Goal: Task Accomplishment & Management: Complete application form

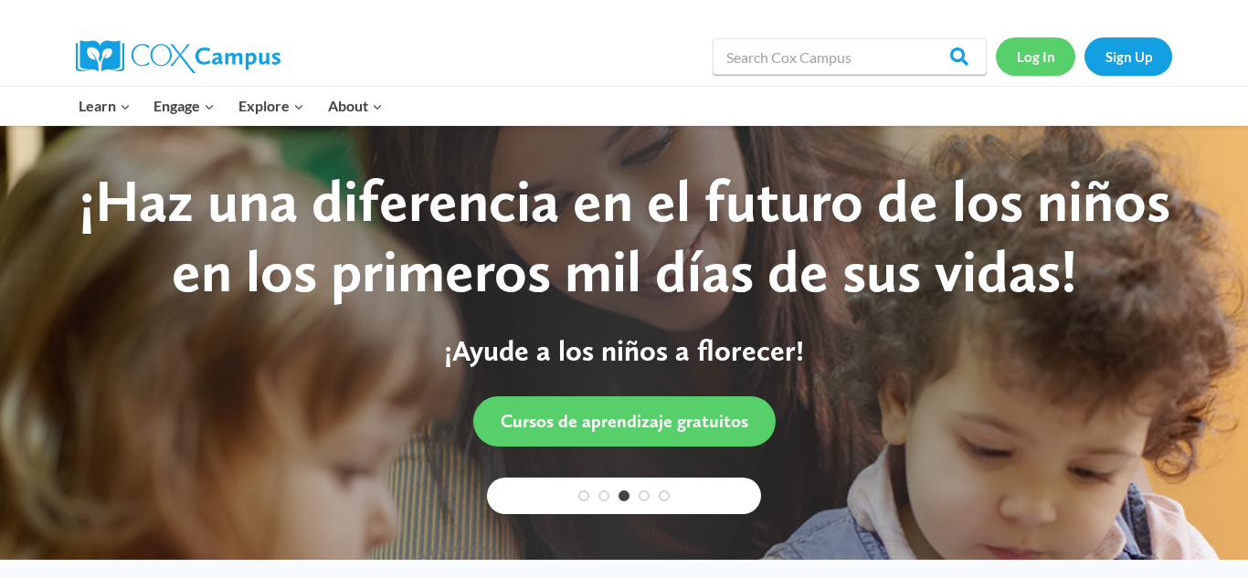
click at [1027, 58] on link "Log In" at bounding box center [1035, 55] width 79 height 37
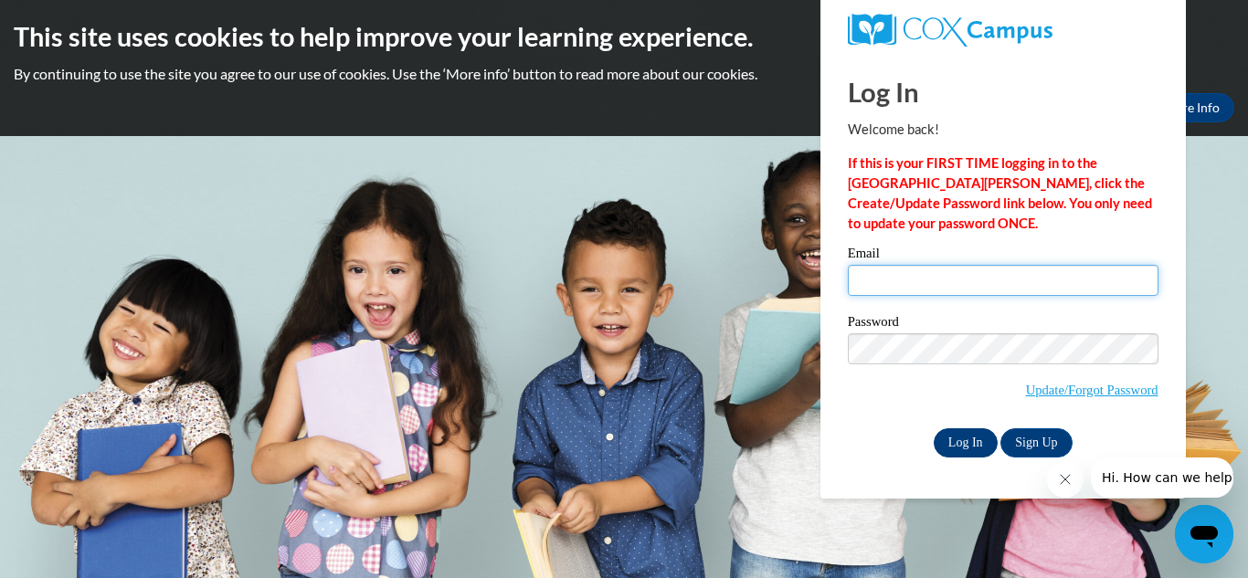
type input "elizabethmg2008@icloud.com"
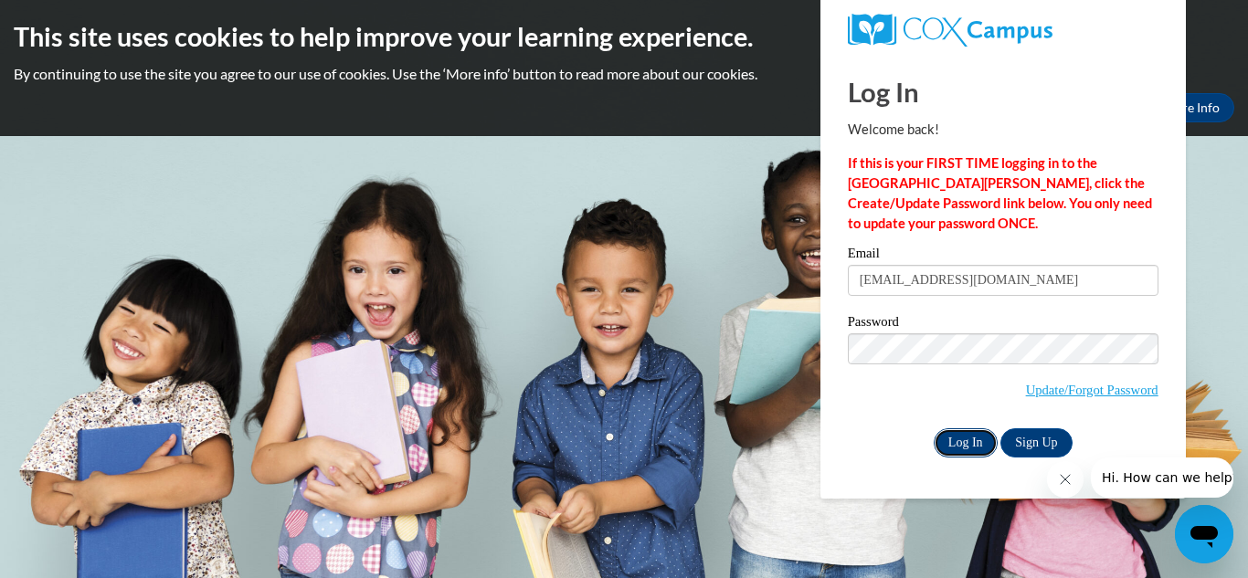
click at [977, 429] on input "Log In" at bounding box center [966, 442] width 64 height 29
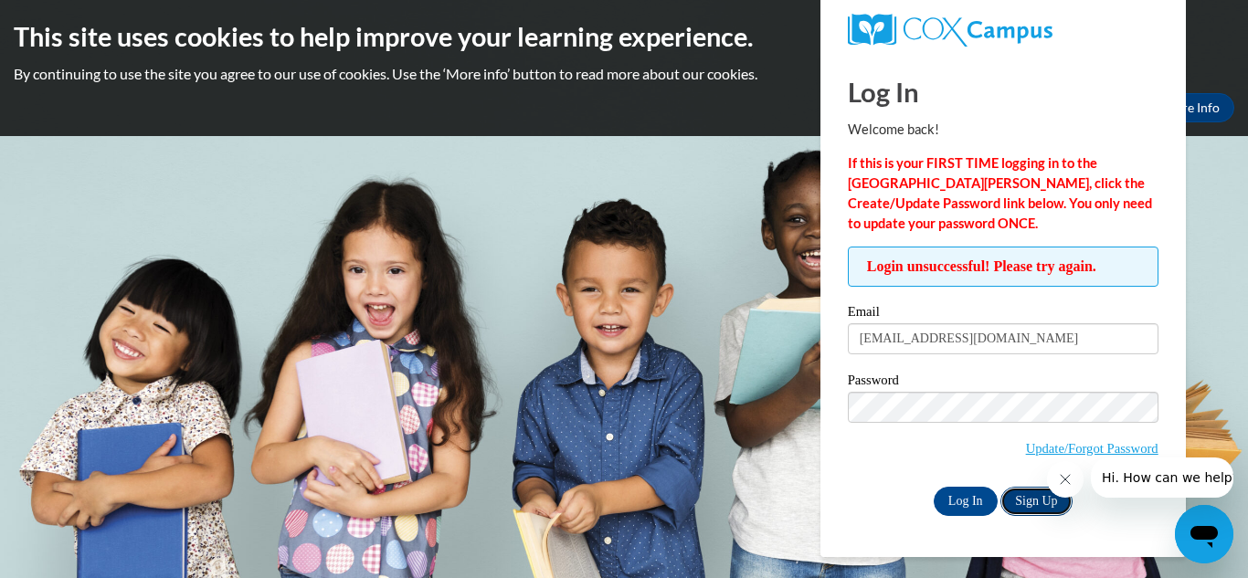
click at [1014, 498] on link "Sign Up" at bounding box center [1035, 501] width 71 height 29
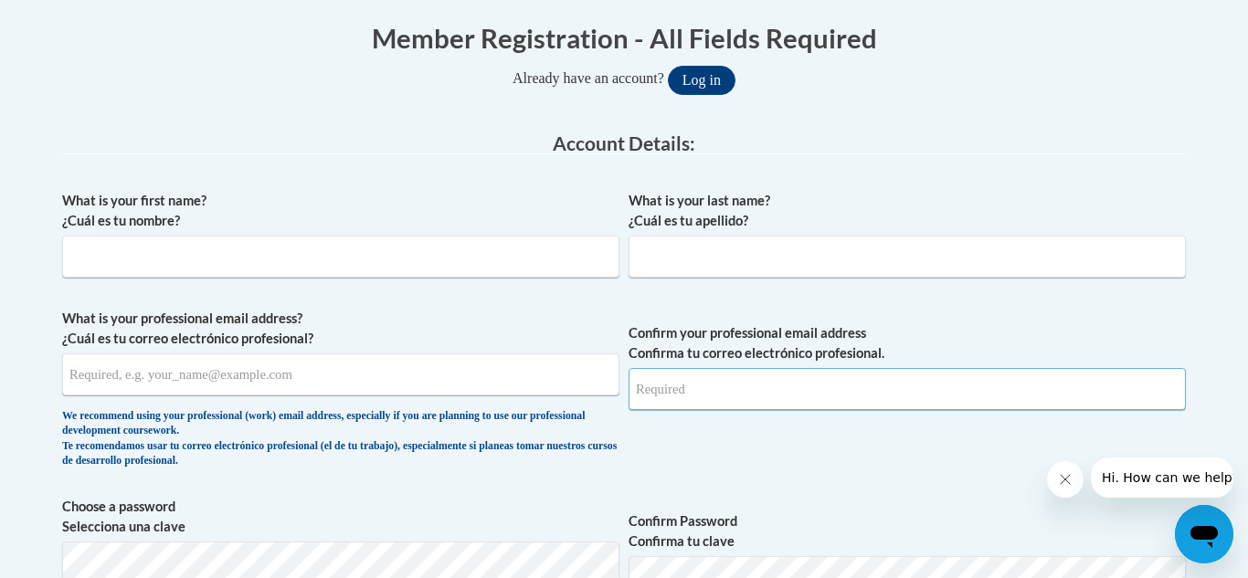
type input "elizabethmg2008@icloud.com"
click at [450, 261] on input "What is your first name? ¿Cuál es tu nombre?" at bounding box center [340, 257] width 557 height 42
click at [289, 269] on input "What is your first name? ¿Cuál es tu nombre?" at bounding box center [340, 257] width 557 height 42
type input "Elizabeth"
type input "Green"
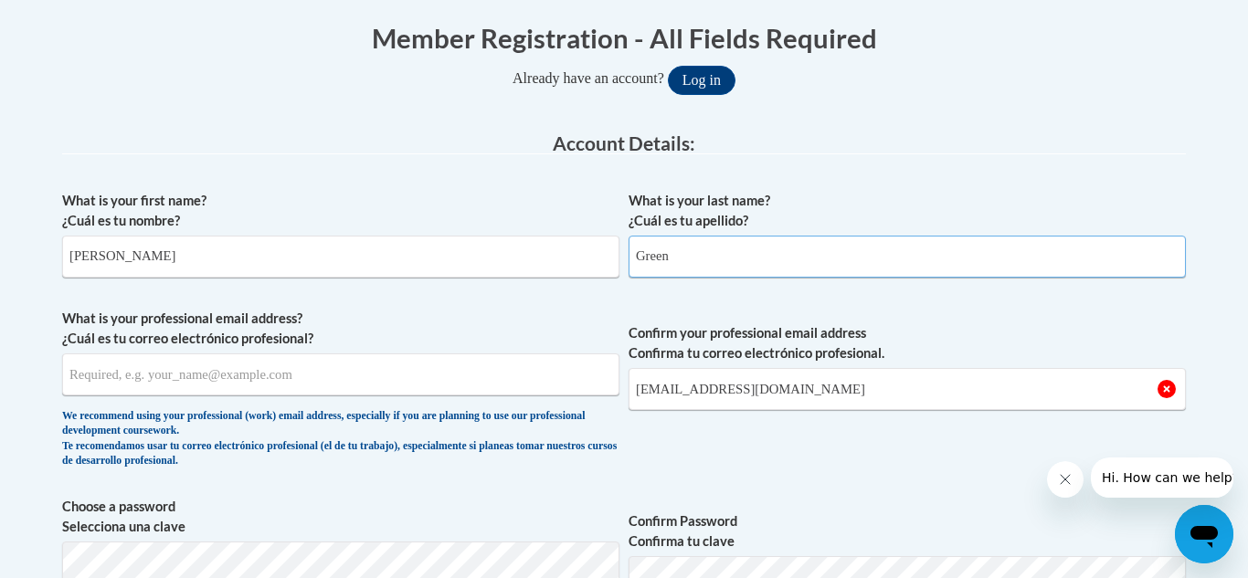
type input "elizabethmg2008@icloud.com"
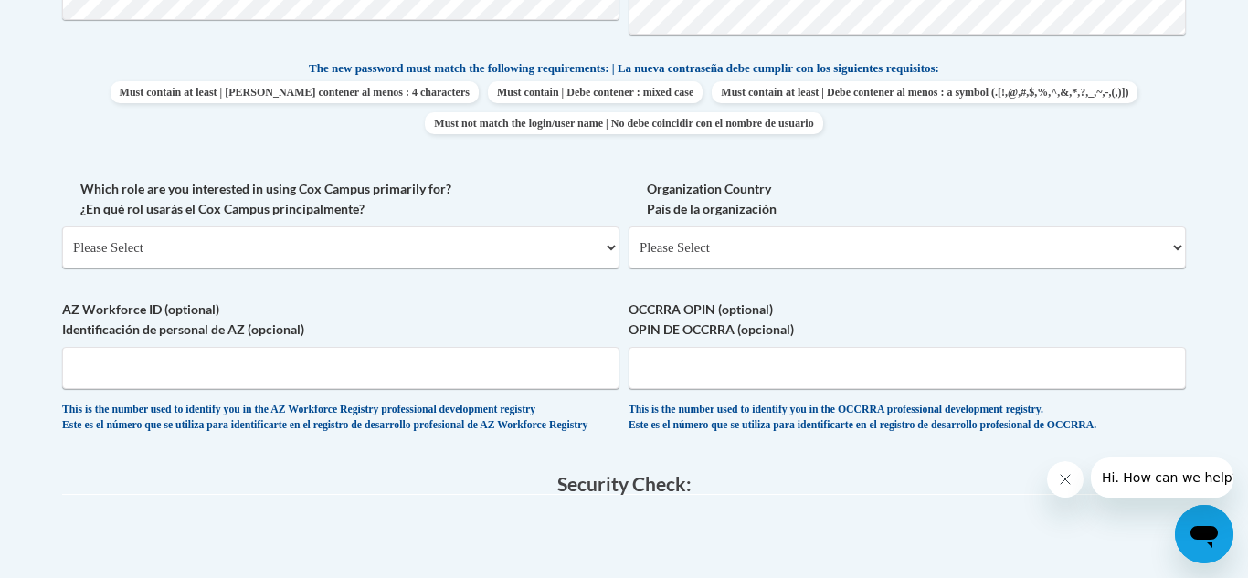
scroll to position [936, 0]
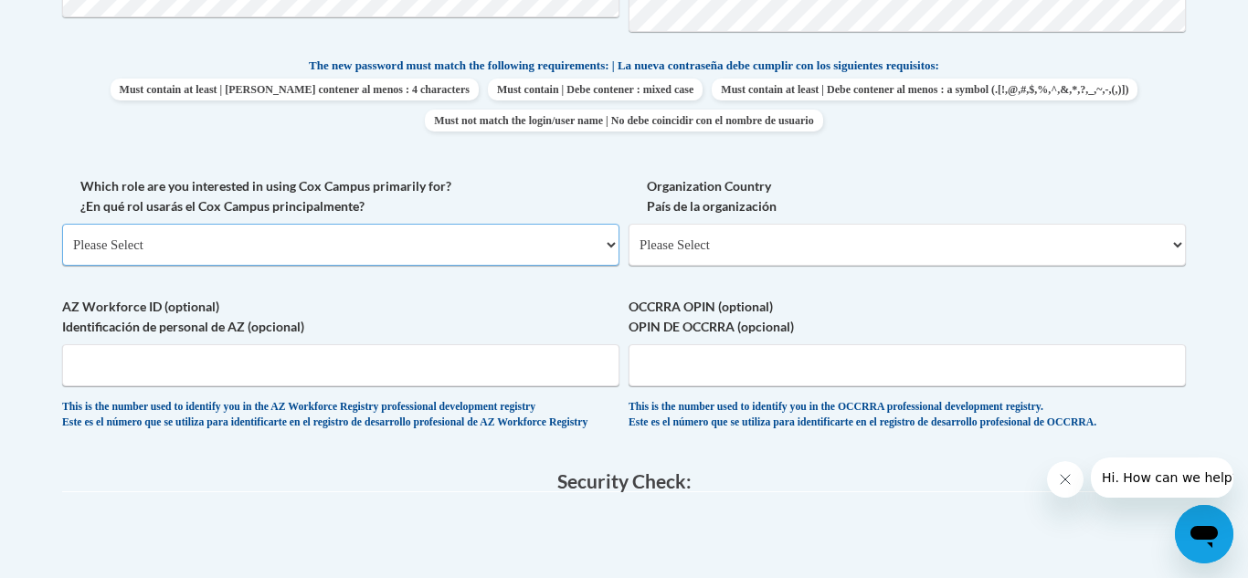
click at [617, 246] on select "Please Select College/University | Colegio/Universidad Community/Nonprofit Part…" at bounding box center [340, 245] width 557 height 42
select select "fbf2d438-af2f-41f8-98f1-81c410e29de3"
click at [62, 224] on select "Please Select College/University | Colegio/Universidad Community/Nonprofit Part…" at bounding box center [340, 245] width 557 height 42
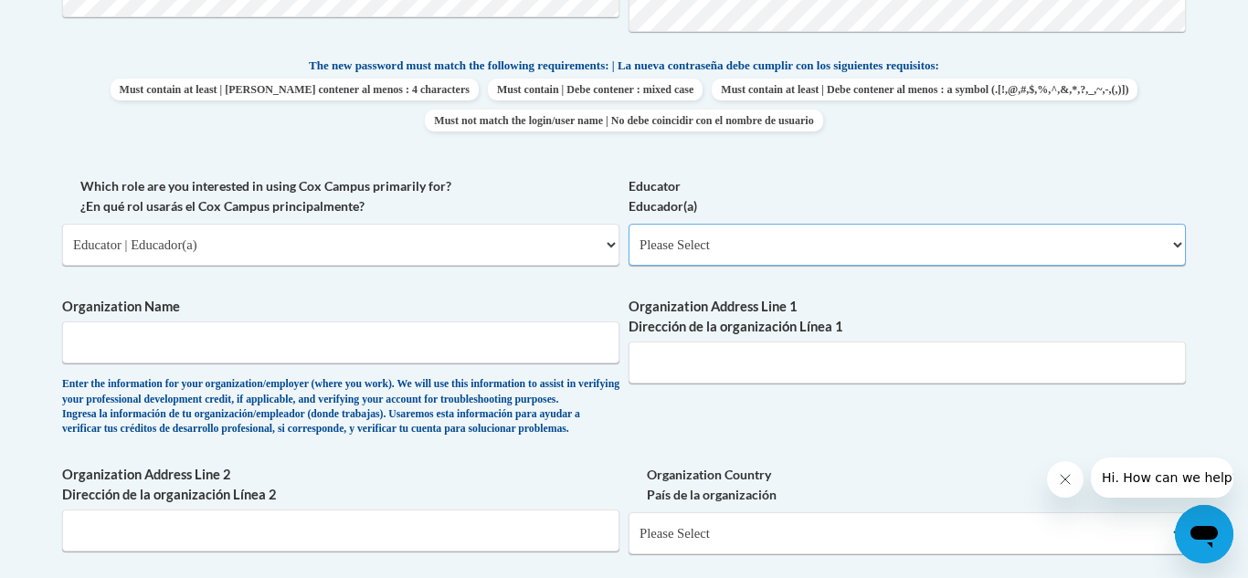
click at [791, 238] on select "Please Select Early Learning/Daycare Teacher/Family Home Care Provider | Maestr…" at bounding box center [906, 245] width 557 height 42
select select "5e2af403-4f2c-4e49-a02f-103e55d7b75b"
click at [628, 224] on select "Please Select Early Learning/Daycare Teacher/Family Home Care Provider | Maestr…" at bounding box center [906, 245] width 557 height 42
click at [402, 349] on input "Organization Name" at bounding box center [340, 343] width 557 height 42
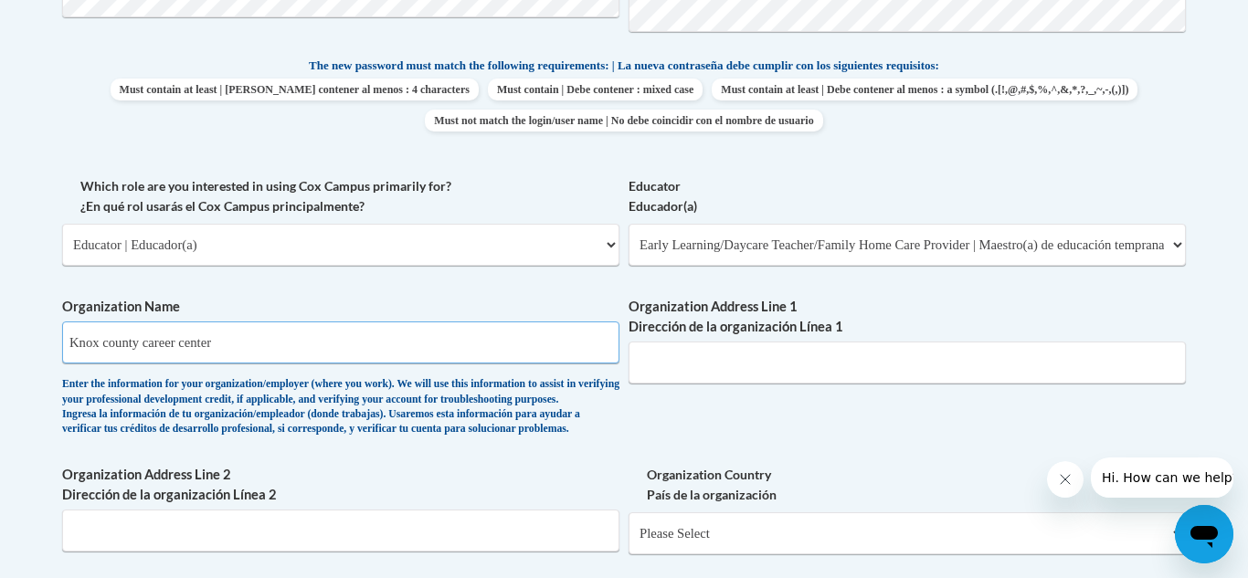
type input "Knox county career center"
click at [681, 369] on input "Organization Address Line 1 Dirección de la organización Línea 1" at bounding box center [906, 363] width 557 height 42
type input "0"
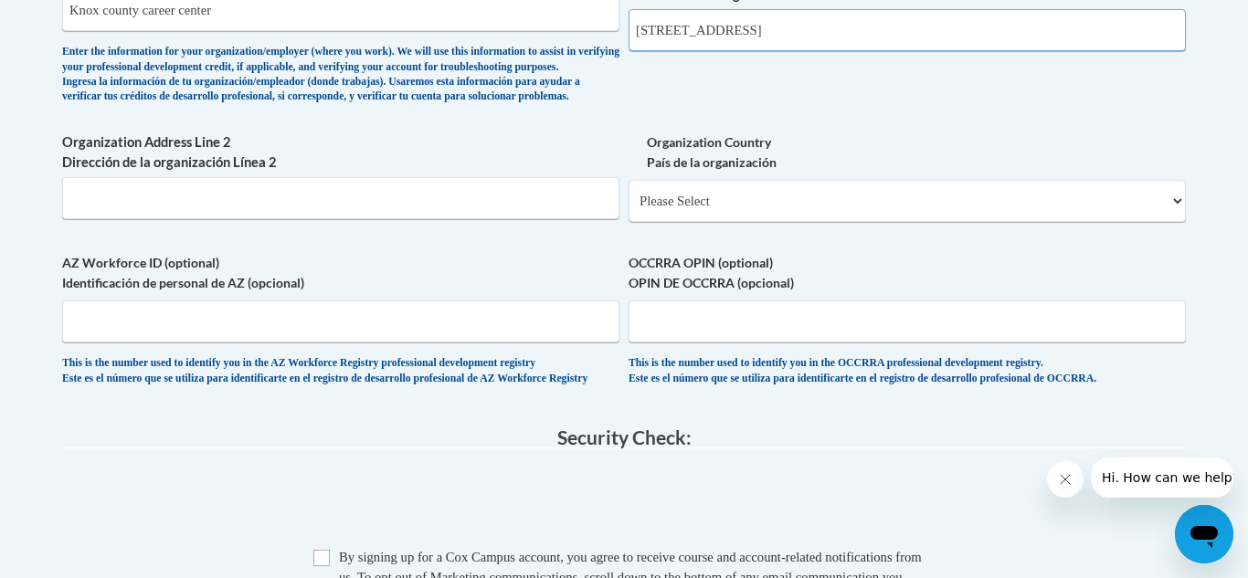
scroll to position [1294, 0]
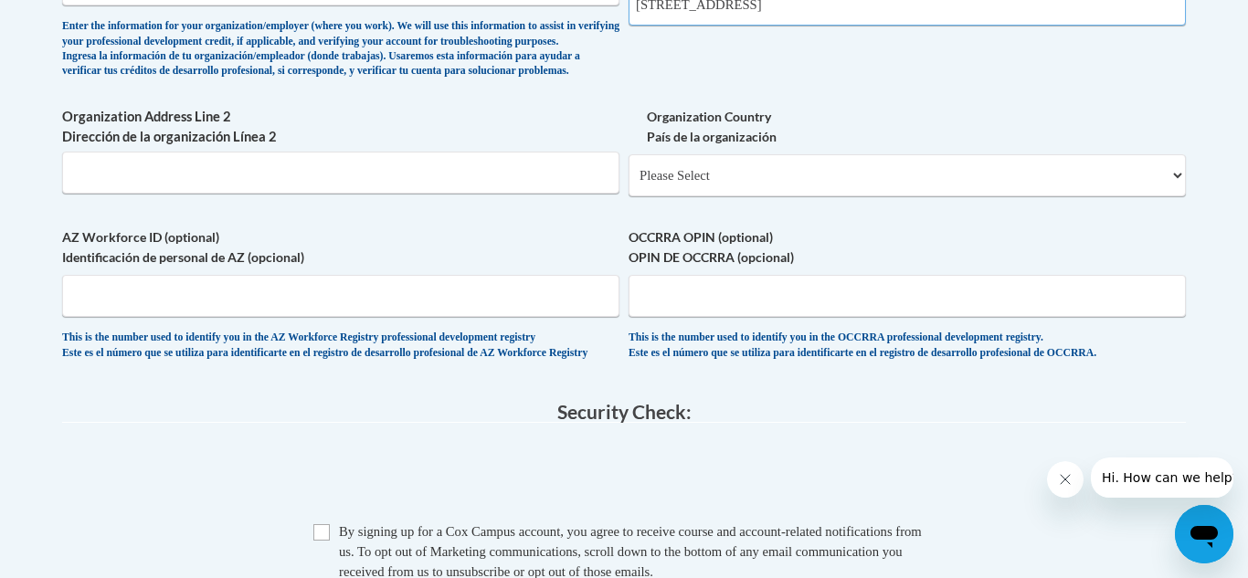
type input "306 Martinsburg road"
click at [261, 317] on input "AZ Workforce ID (optional) Identificación de personal de AZ (opcional)" at bounding box center [340, 296] width 557 height 42
click at [768, 196] on select "Please Select United States | Estados Unidos Outside of the United States | Fue…" at bounding box center [906, 175] width 557 height 42
select select "ad49bcad-a171-4b2e-b99c-48b446064914"
click at [628, 184] on select "Please Select United States | Estados Unidos Outside of the United States | Fue…" at bounding box center [906, 175] width 557 height 42
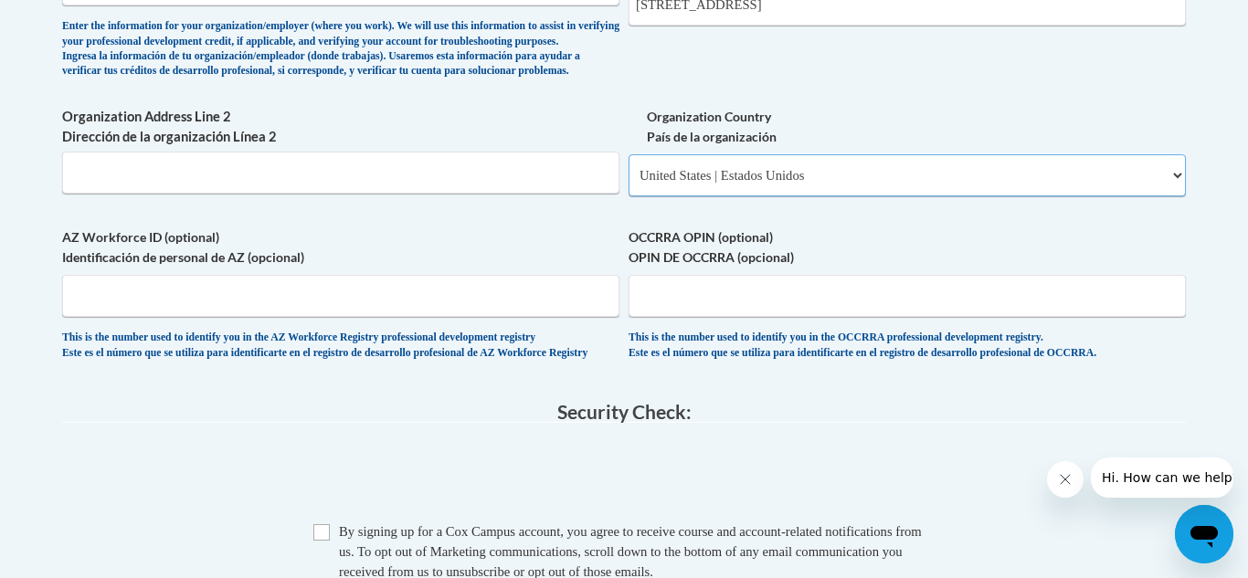
select select
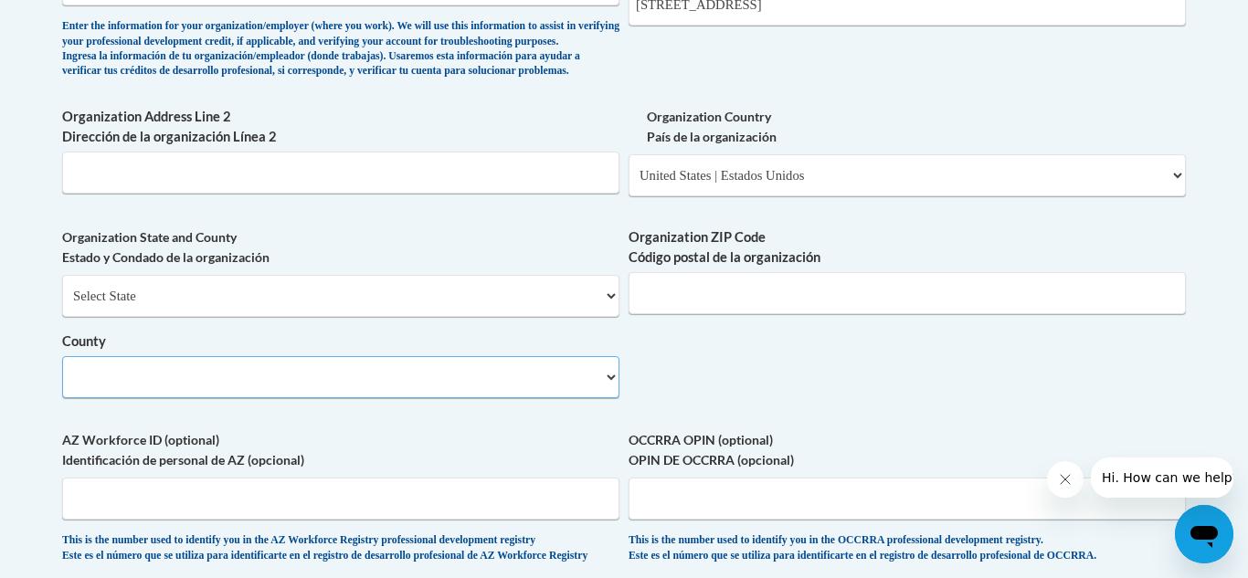
click at [282, 398] on select "County" at bounding box center [340, 377] width 557 height 42
click at [615, 398] on select "County" at bounding box center [340, 377] width 557 height 42
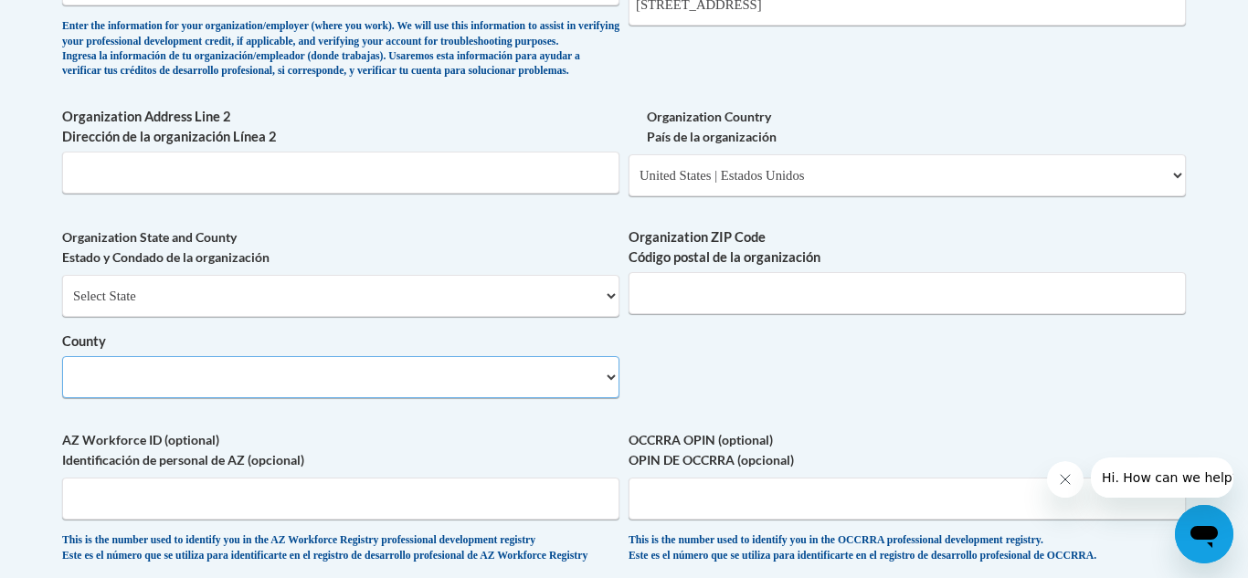
click at [615, 398] on select "County" at bounding box center [340, 377] width 557 height 42
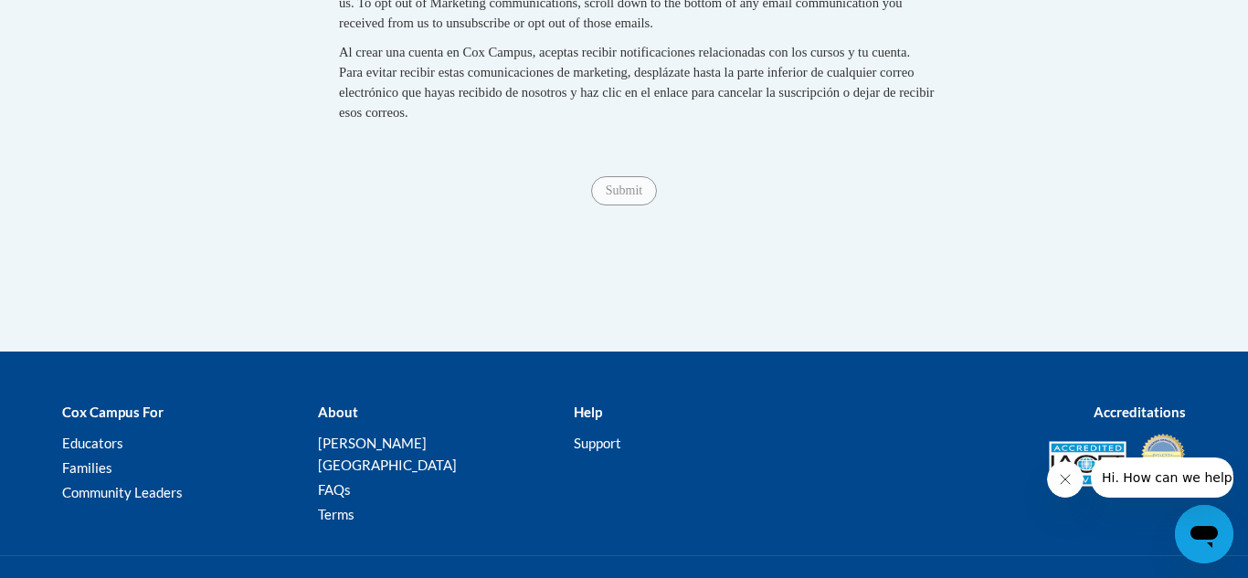
scroll to position [0, 0]
